Goal: Information Seeking & Learning: Learn about a topic

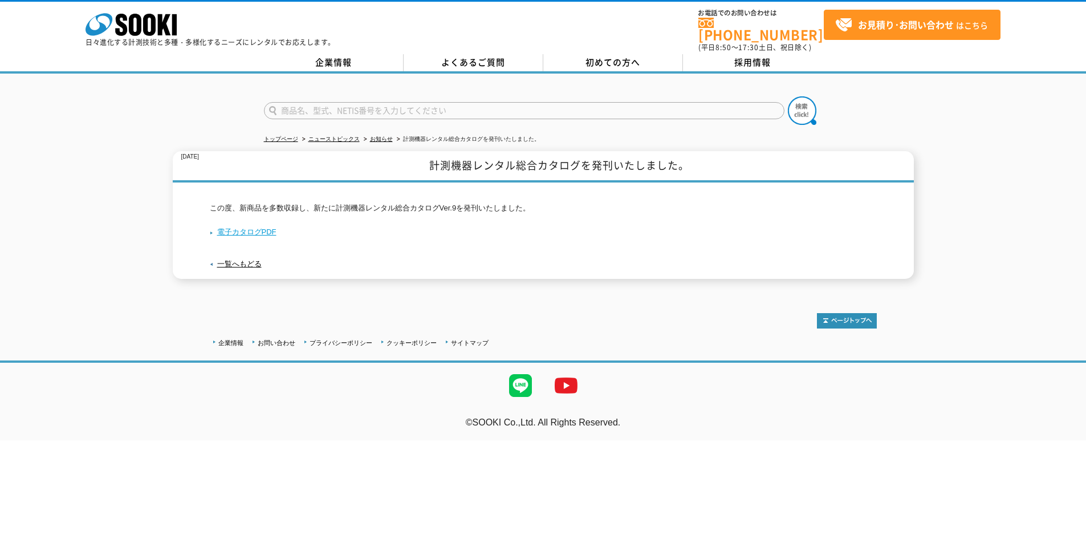
click at [256, 227] on link "電子カタログPDF" at bounding box center [243, 231] width 67 height 9
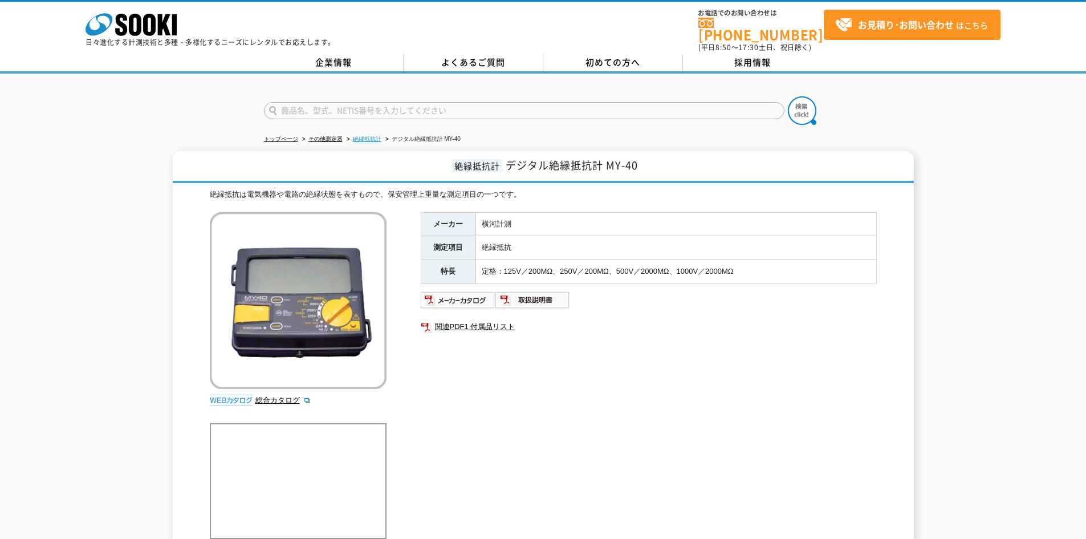
click at [376, 136] on link "絶縁抵抗計" at bounding box center [367, 139] width 29 height 6
